Goal: Task Accomplishment & Management: Complete application form

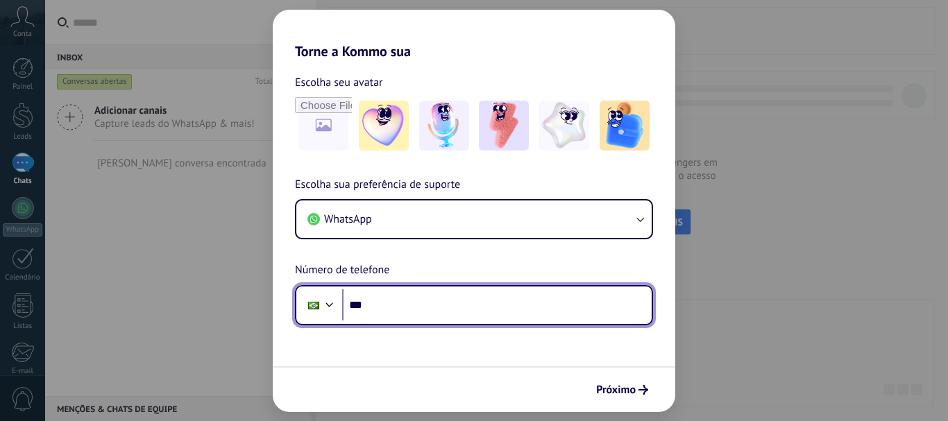
click at [411, 305] on input "***" at bounding box center [497, 305] width 310 height 32
type input "**********"
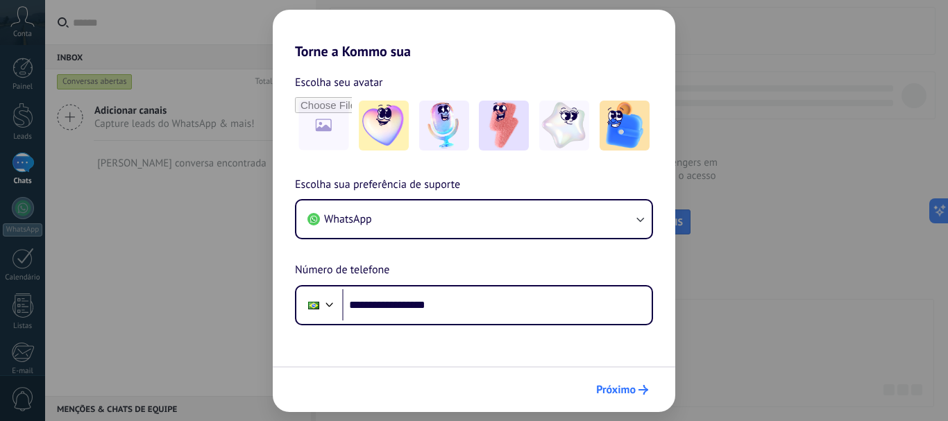
click at [621, 380] on button "Próximo" at bounding box center [622, 390] width 65 height 24
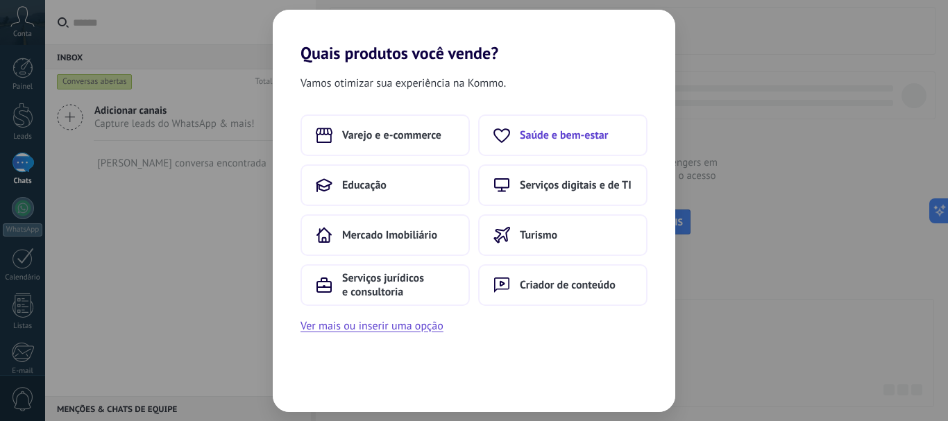
click at [535, 142] on button "Saúde e bem-estar" at bounding box center [562, 136] width 169 height 42
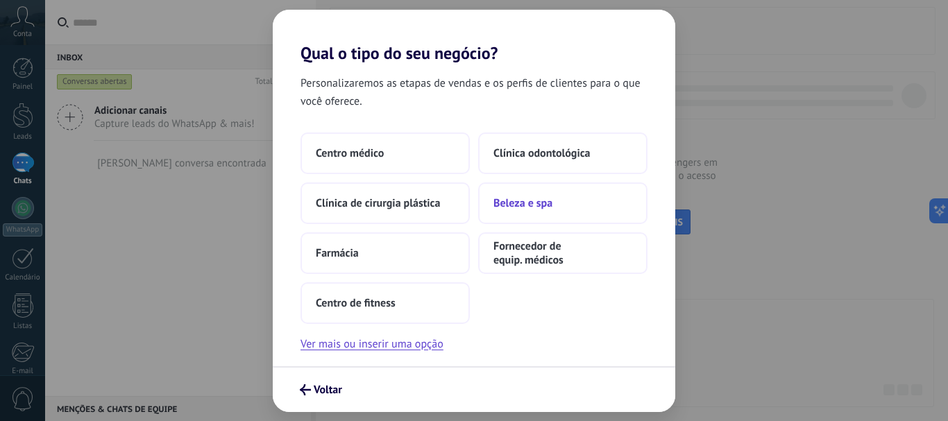
click at [550, 203] on span "Beleza e spa" at bounding box center [523, 203] width 59 height 14
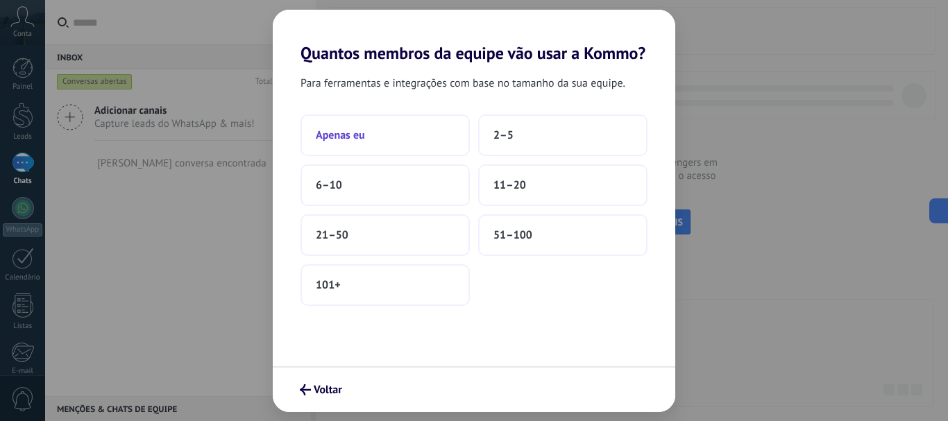
click at [410, 148] on button "Apenas eu" at bounding box center [385, 136] width 169 height 42
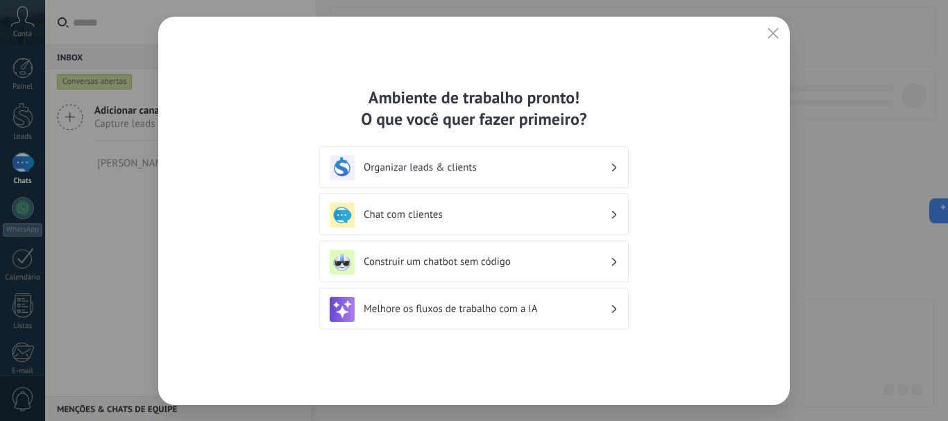
click at [457, 171] on h3 "Organizar leads & clients" at bounding box center [487, 167] width 246 height 13
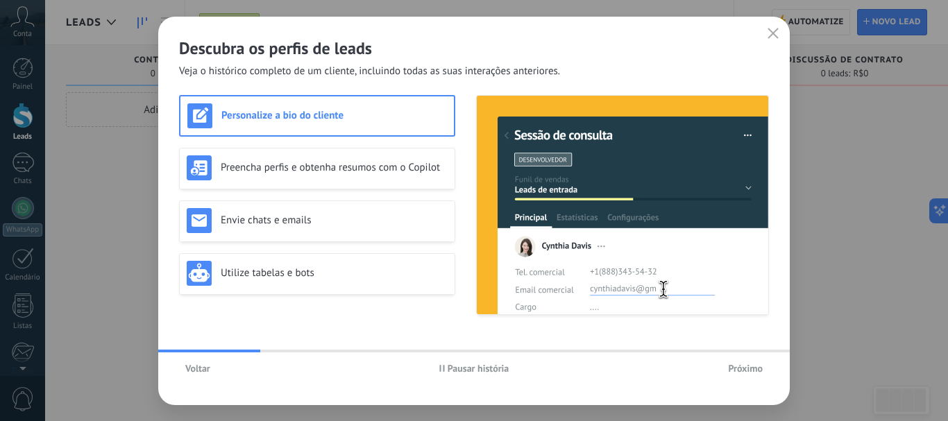
click at [750, 370] on span "Próximo" at bounding box center [745, 369] width 35 height 10
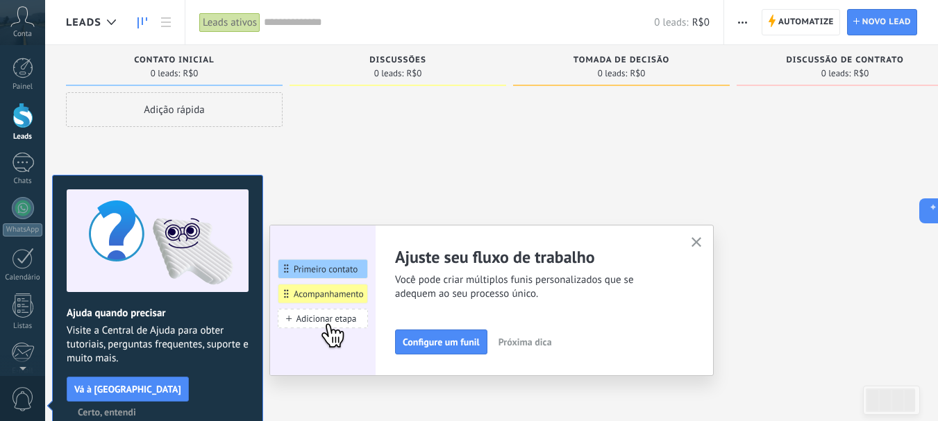
click at [702, 247] on icon "button" at bounding box center [696, 242] width 10 height 10
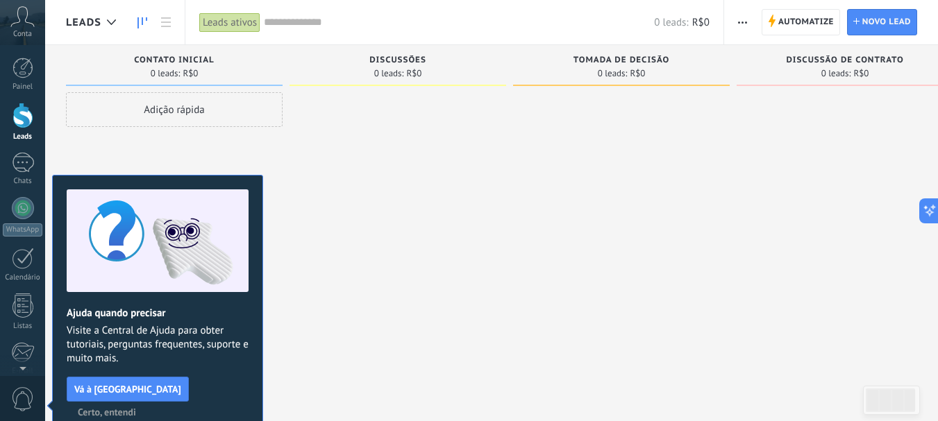
click at [136, 407] on span "Certo, entendi" at bounding box center [107, 412] width 58 height 10
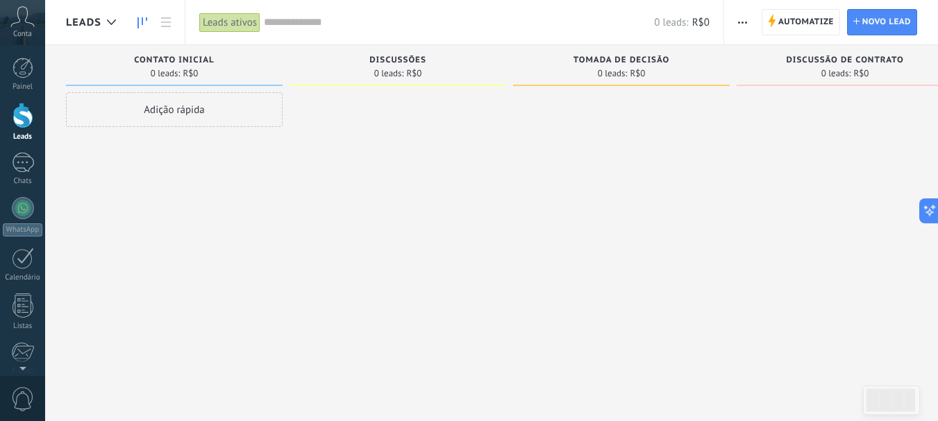
click at [288, 133] on div "Contato inicial 0 leads: R$0 Adição rápida" at bounding box center [178, 188] width 224 height 287
click at [178, 62] on span "Contato inicial" at bounding box center [174, 61] width 80 height 10
click at [27, 20] on icon at bounding box center [22, 16] width 24 height 21
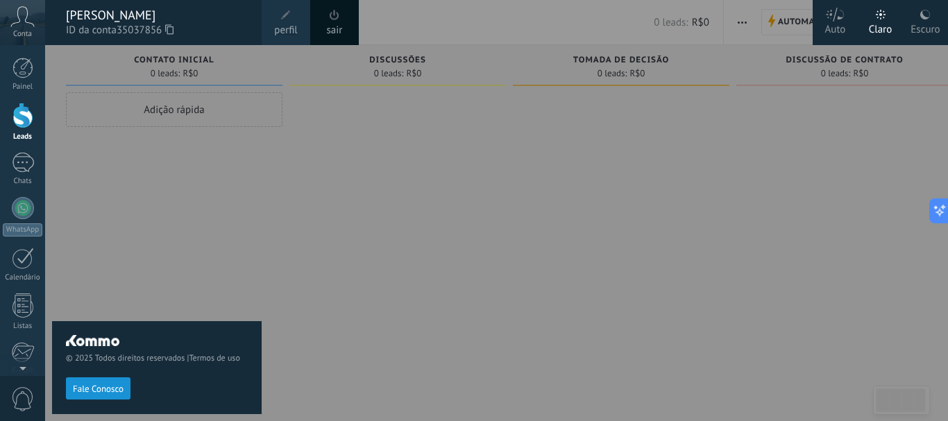
click at [27, 20] on icon at bounding box center [22, 16] width 24 height 21
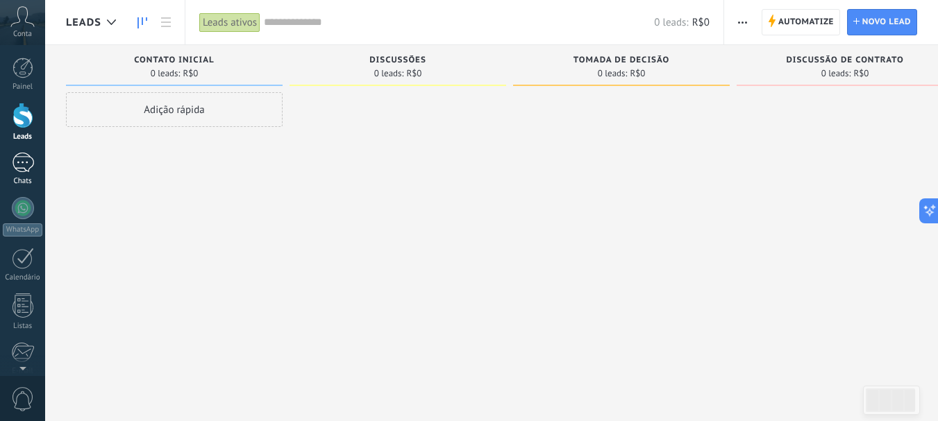
click at [25, 177] on div "Chats" at bounding box center [23, 181] width 40 height 9
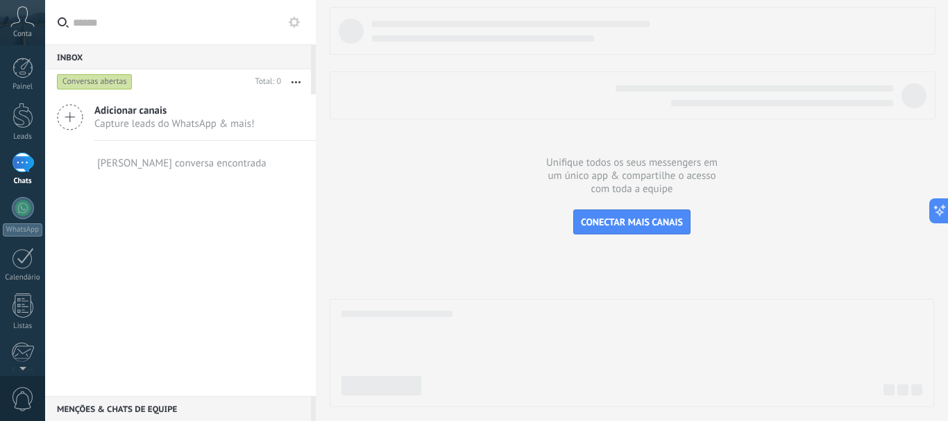
click at [119, 119] on span "Capture leads do WhatsApp & mais!" at bounding box center [174, 123] width 160 height 13
click at [62, 115] on div "Inbox 0 Conversas abertas Total: 0 Silenciar Ações múltiplas Ordenar Mais recen…" at bounding box center [180, 210] width 271 height 421
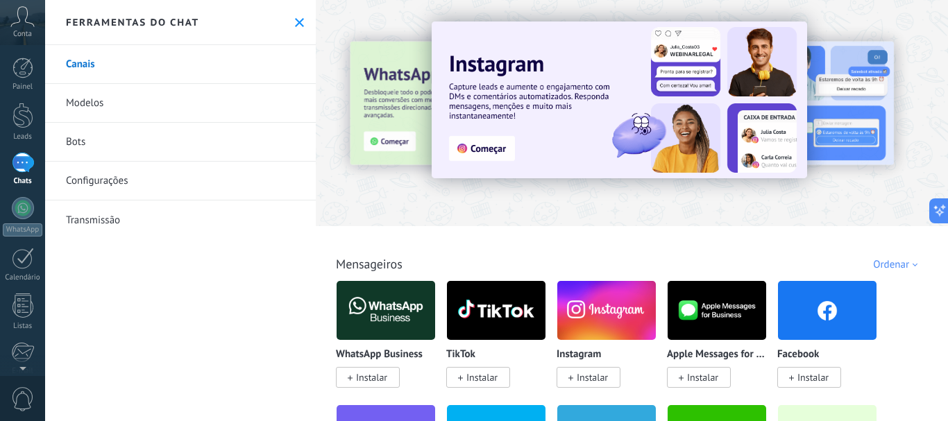
scroll to position [69, 0]
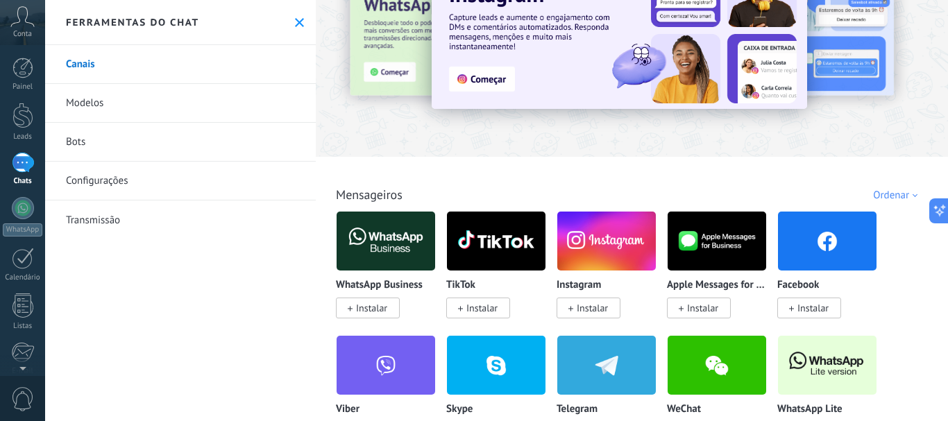
click at [391, 305] on span "Instalar" at bounding box center [368, 308] width 64 height 21
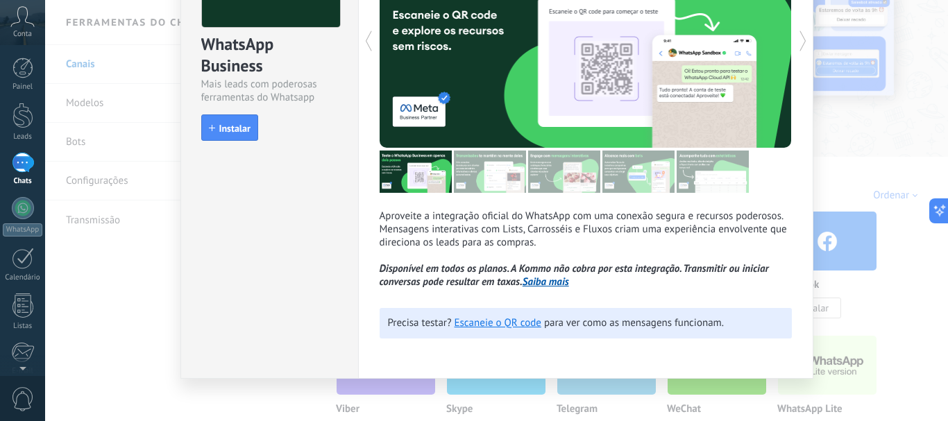
scroll to position [139, 0]
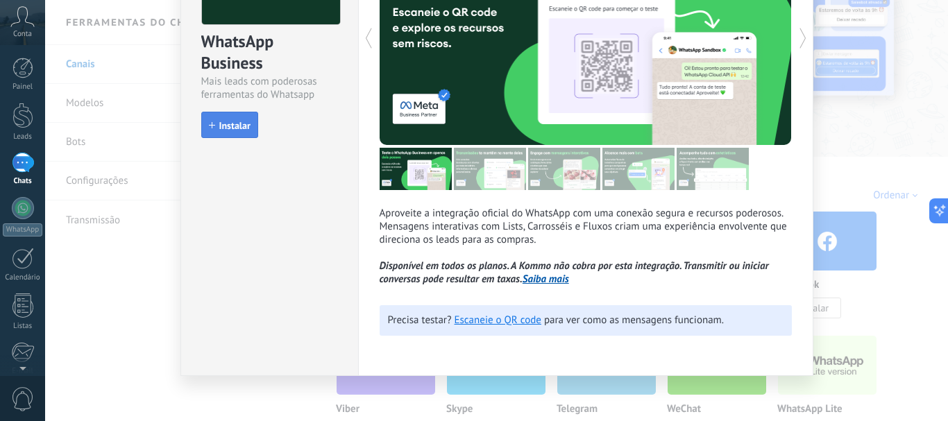
click at [215, 126] on span "Instalar" at bounding box center [230, 126] width 42 height 10
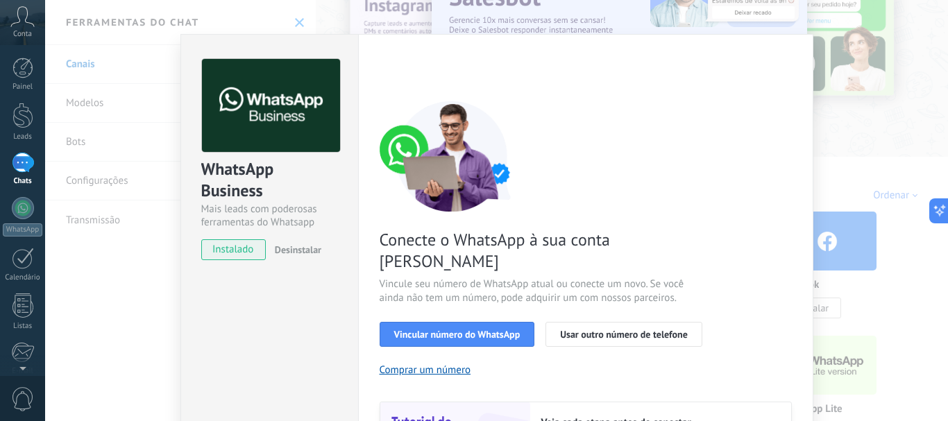
scroll to position [0, 0]
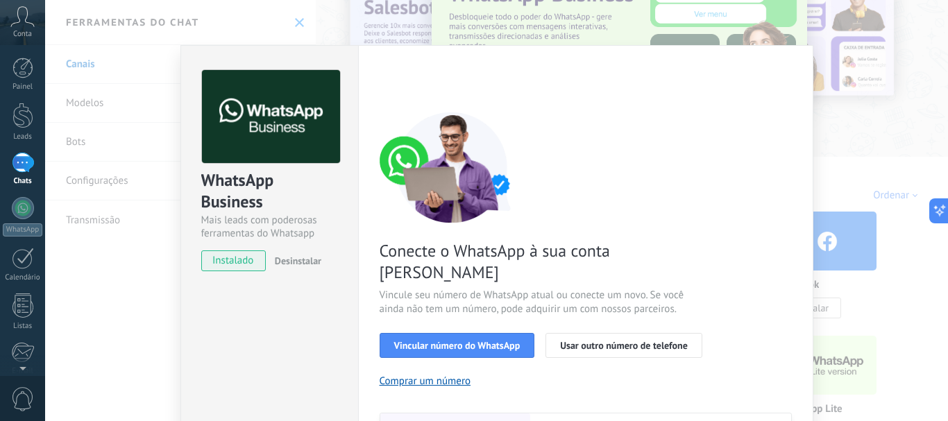
click at [882, 102] on div "WhatsApp Business Mais leads com poderosas ferramentas do Whatsapp instalado De…" at bounding box center [496, 210] width 903 height 421
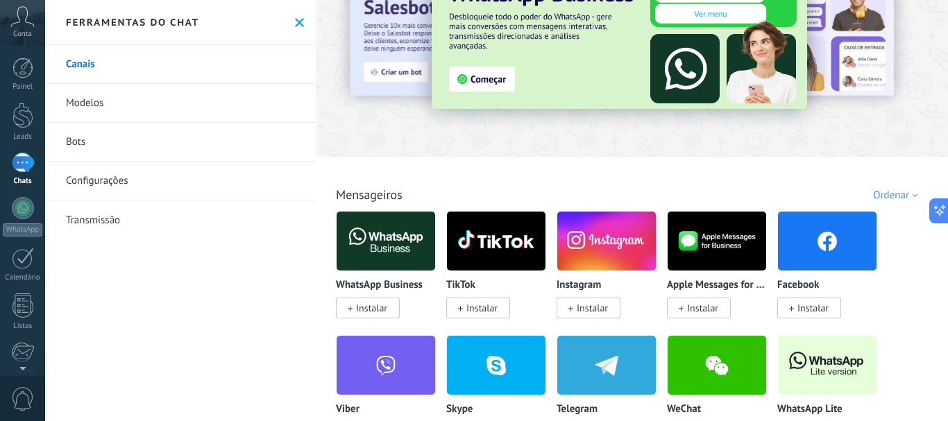
click at [92, 99] on link "Modelos" at bounding box center [180, 103] width 271 height 39
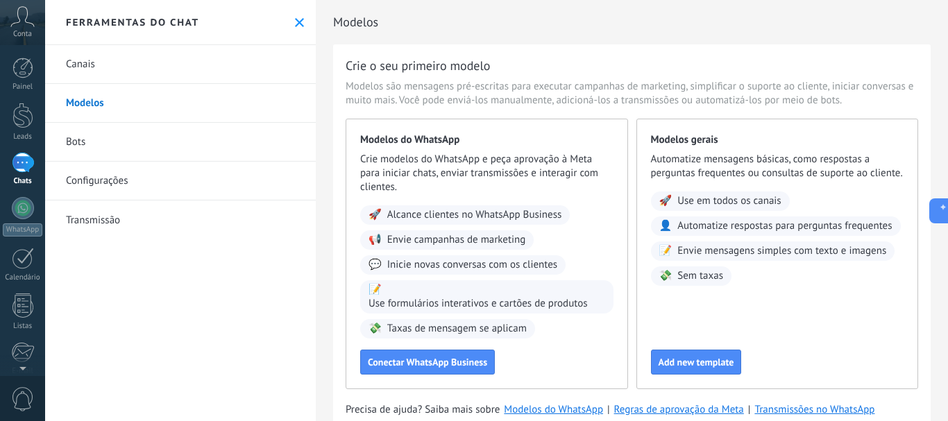
scroll to position [46, 0]
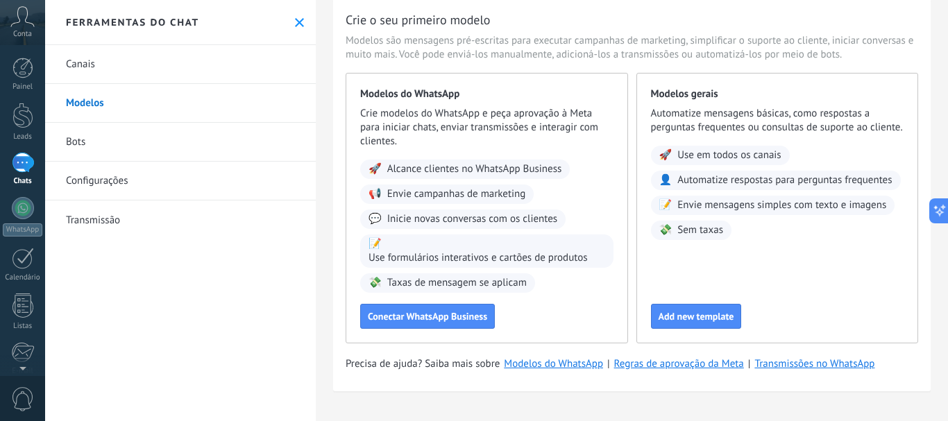
click at [300, 24] on button at bounding box center [300, 23] width 12 height 12
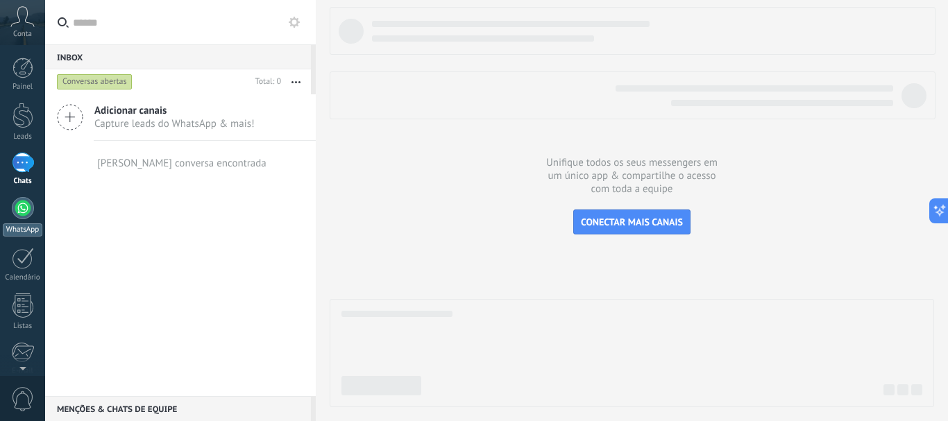
click at [25, 205] on div at bounding box center [23, 208] width 22 height 22
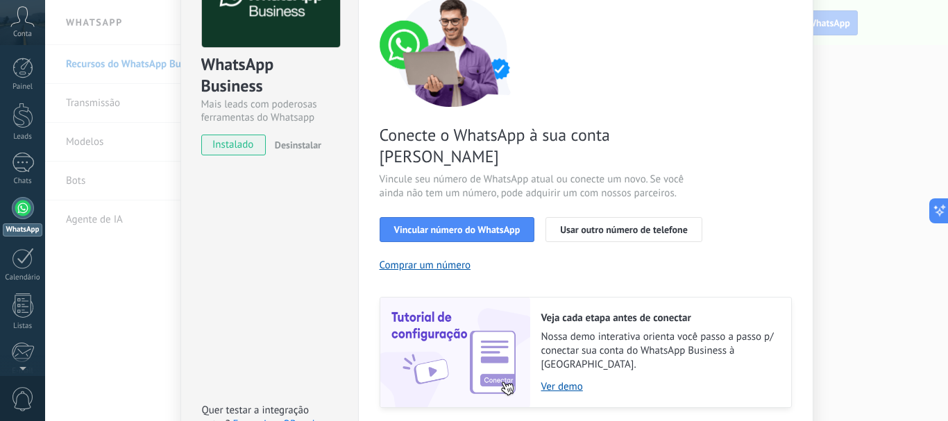
scroll to position [139, 0]
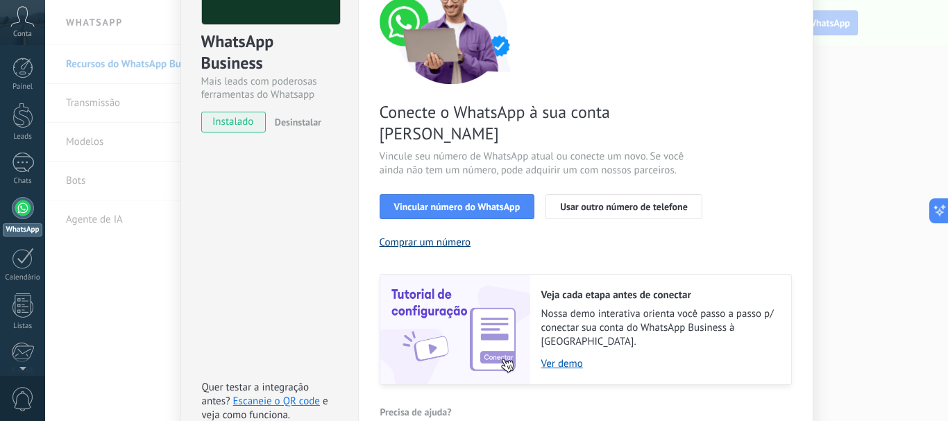
click at [437, 236] on button "Comprar um número" at bounding box center [426, 242] width 92 height 13
click at [77, 219] on div "WhatsApp Business Mais leads com poderosas ferramentas do Whatsapp instalado De…" at bounding box center [496, 210] width 903 height 421
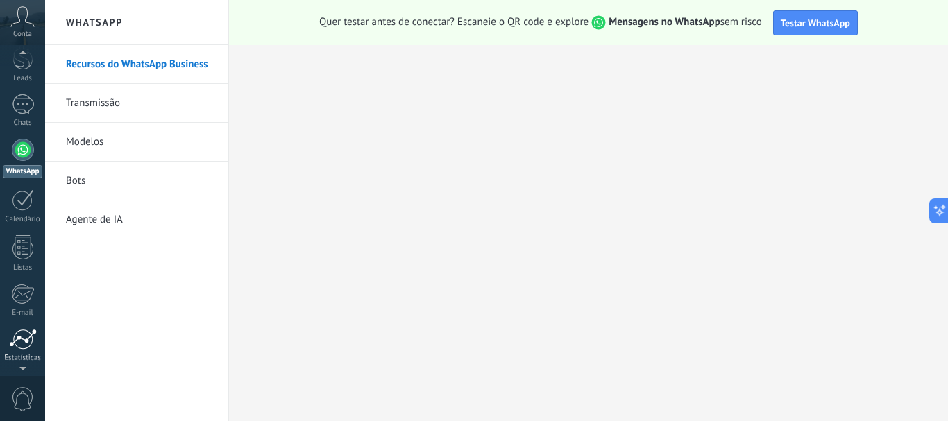
scroll to position [60, 0]
click at [31, 102] on div at bounding box center [23, 102] width 22 height 20
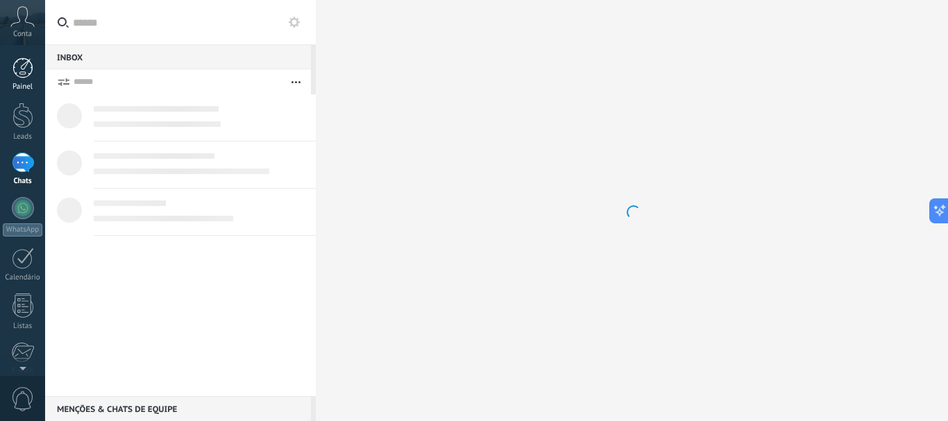
click at [28, 79] on link "Painel" at bounding box center [22, 75] width 45 height 34
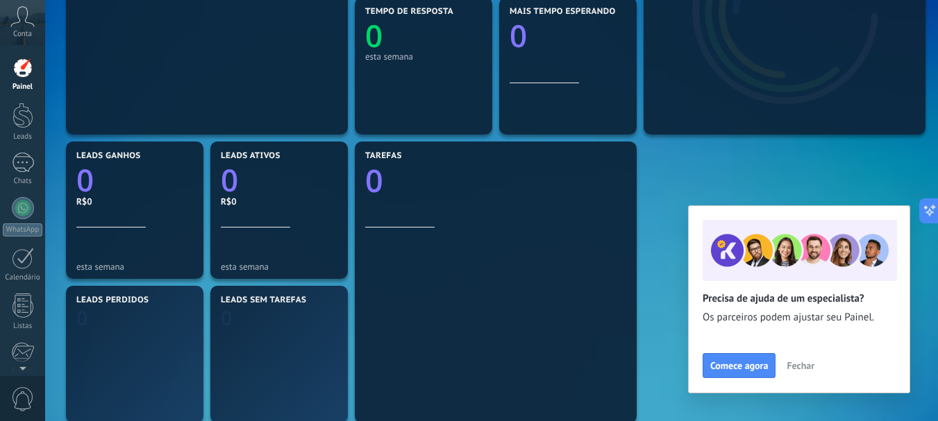
scroll to position [417, 0]
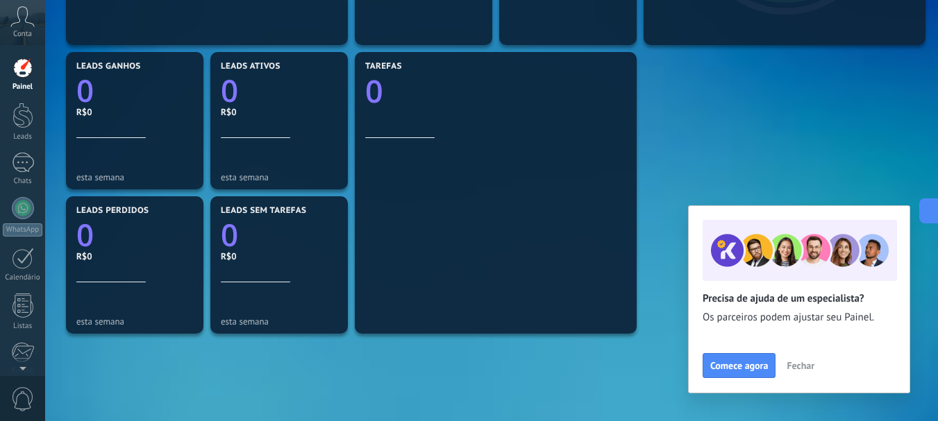
click at [796, 367] on span "Fechar" at bounding box center [800, 366] width 28 height 10
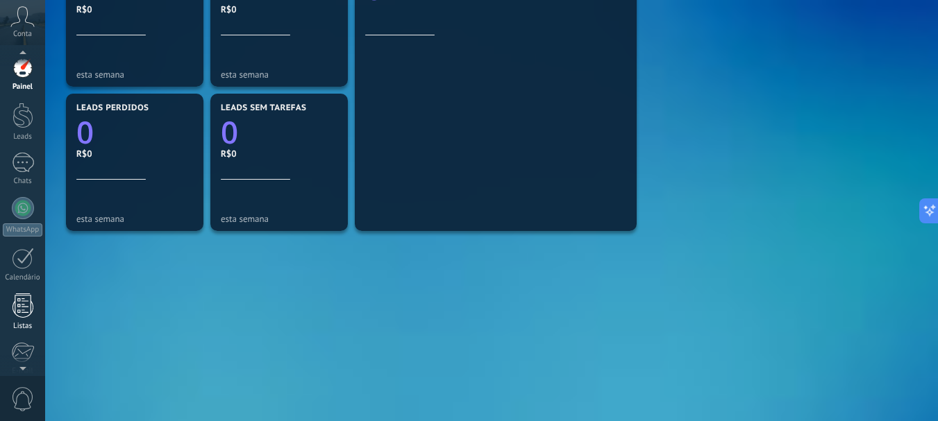
scroll to position [4, 0]
click at [28, 115] on div at bounding box center [22, 112] width 21 height 26
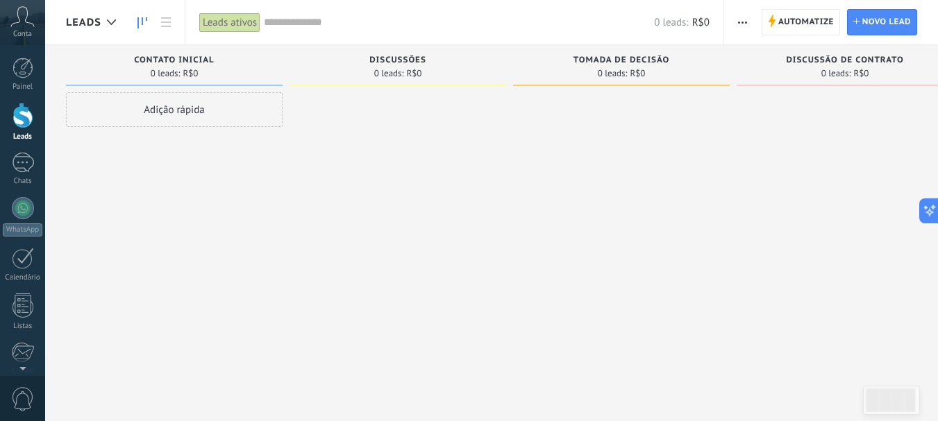
click at [201, 112] on div "Adição rápida" at bounding box center [174, 109] width 217 height 35
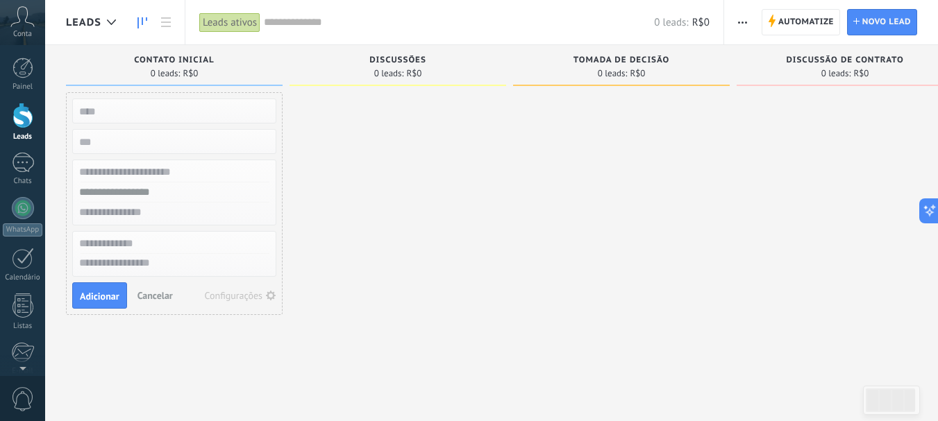
click at [108, 117] on input "text" at bounding box center [172, 110] width 203 height 19
click at [154, 293] on span "Cancelar" at bounding box center [154, 295] width 35 height 12
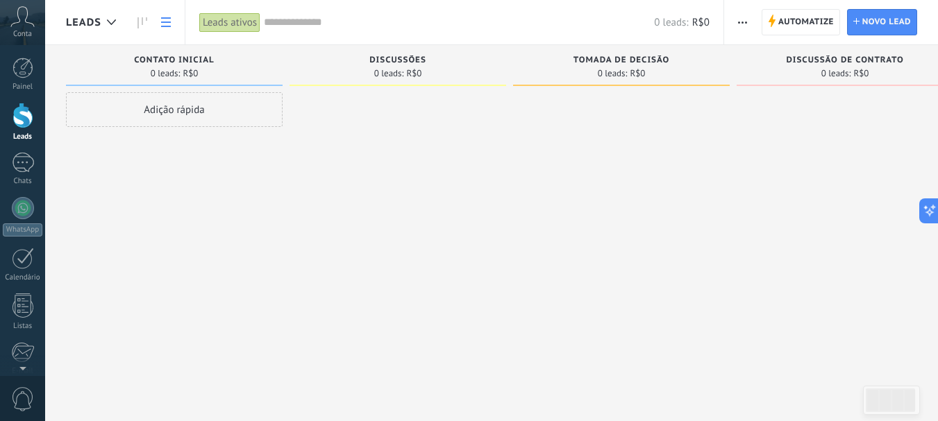
click at [155, 20] on link at bounding box center [166, 22] width 24 height 27
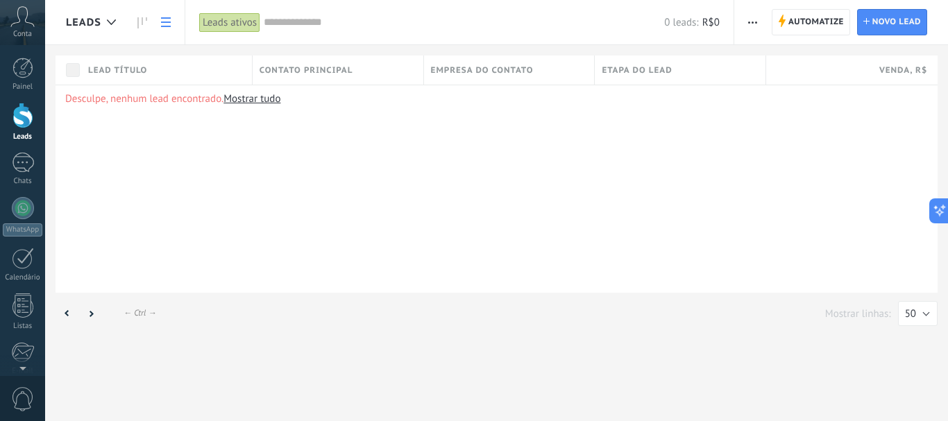
click at [164, 24] on icon at bounding box center [166, 22] width 10 height 10
click at [743, 22] on button "button" at bounding box center [753, 22] width 20 height 26
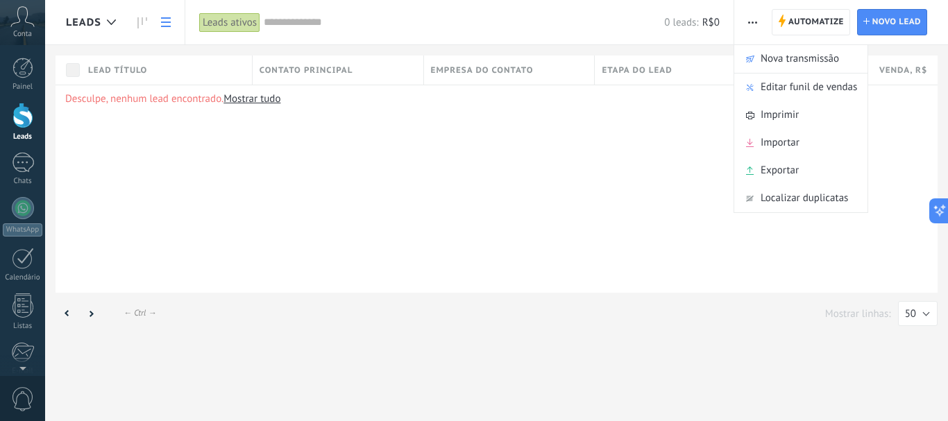
click at [527, 237] on div "Desculpe, nenhum lead encontrado. Mostrar tudo" at bounding box center [497, 189] width 882 height 208
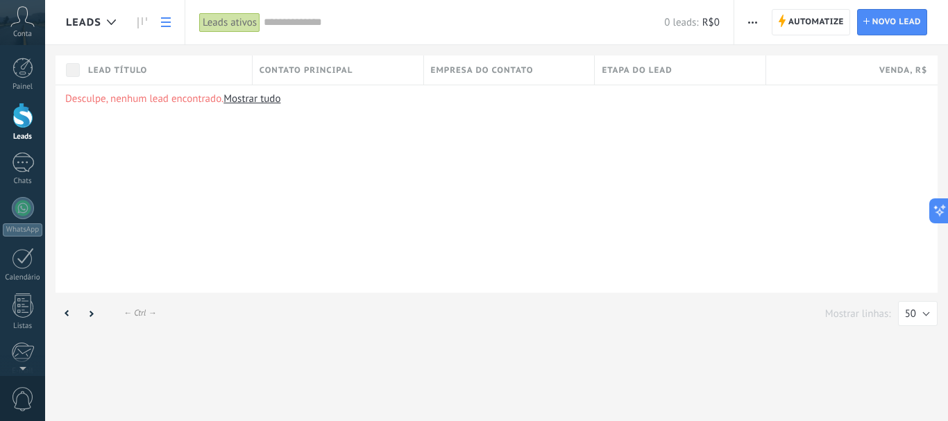
click at [16, 19] on icon at bounding box center [22, 16] width 24 height 21
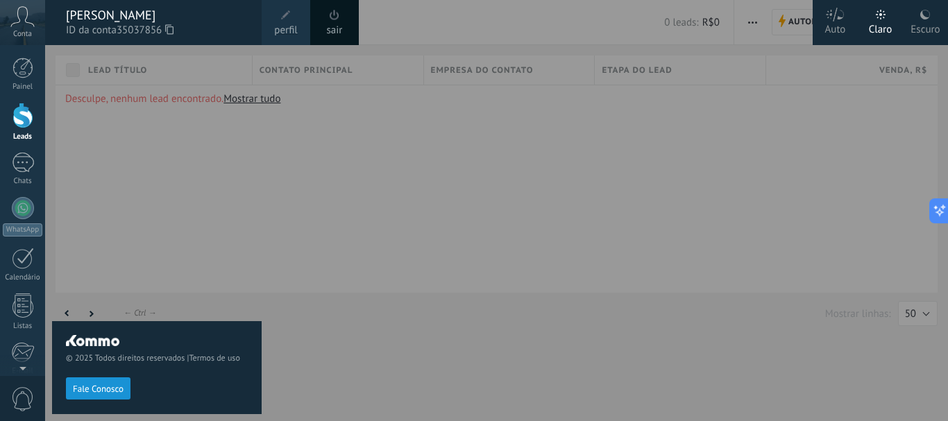
click at [528, 348] on div at bounding box center [519, 210] width 948 height 421
